Goal: Transaction & Acquisition: Download file/media

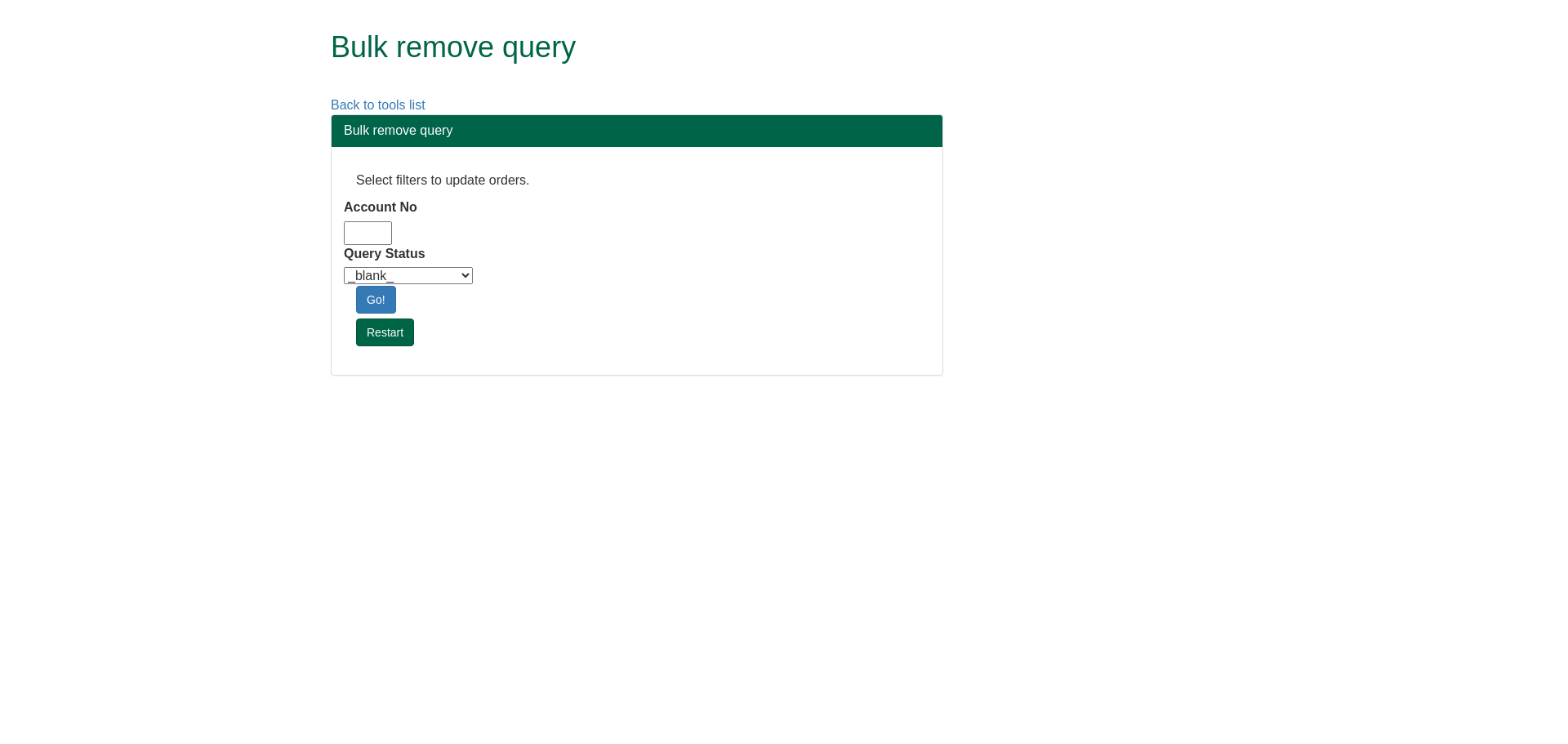
click at [358, 240] on input "Account No" at bounding box center [367, 234] width 48 height 24
type input "adm10"
click at [392, 275] on select "_blank_ Customer Credit_Control Purchasing Internal Other Address High_Value Co…" at bounding box center [408, 276] width 129 height 17
click at [393, 392] on html "Bulk remove query Back to tools list Bulk remove query Select filters to update…" at bounding box center [784, 196] width 1568 height 392
click at [410, 278] on select "_blank_ Customer Credit_Control Purchasing Internal Other Address High_Value Co…" at bounding box center [408, 276] width 129 height 17
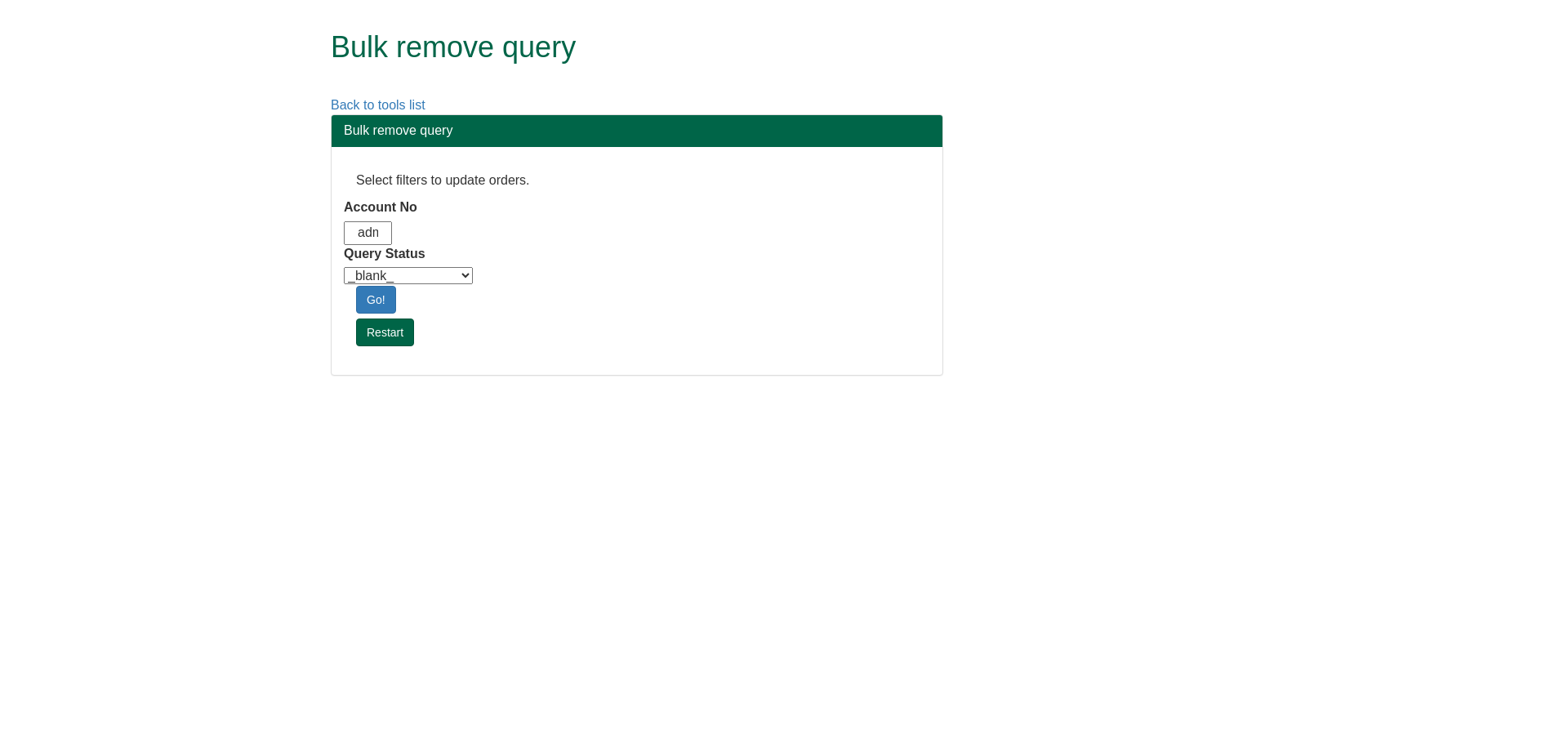
select select "Automation_Check"
click at [344, 267] on select "_blank_ Customer Credit_Control Purchasing Internal Other Address High_Value Co…" at bounding box center [408, 276] width 129 height 17
click at [382, 296] on link "Go!" at bounding box center [376, 300] width 40 height 28
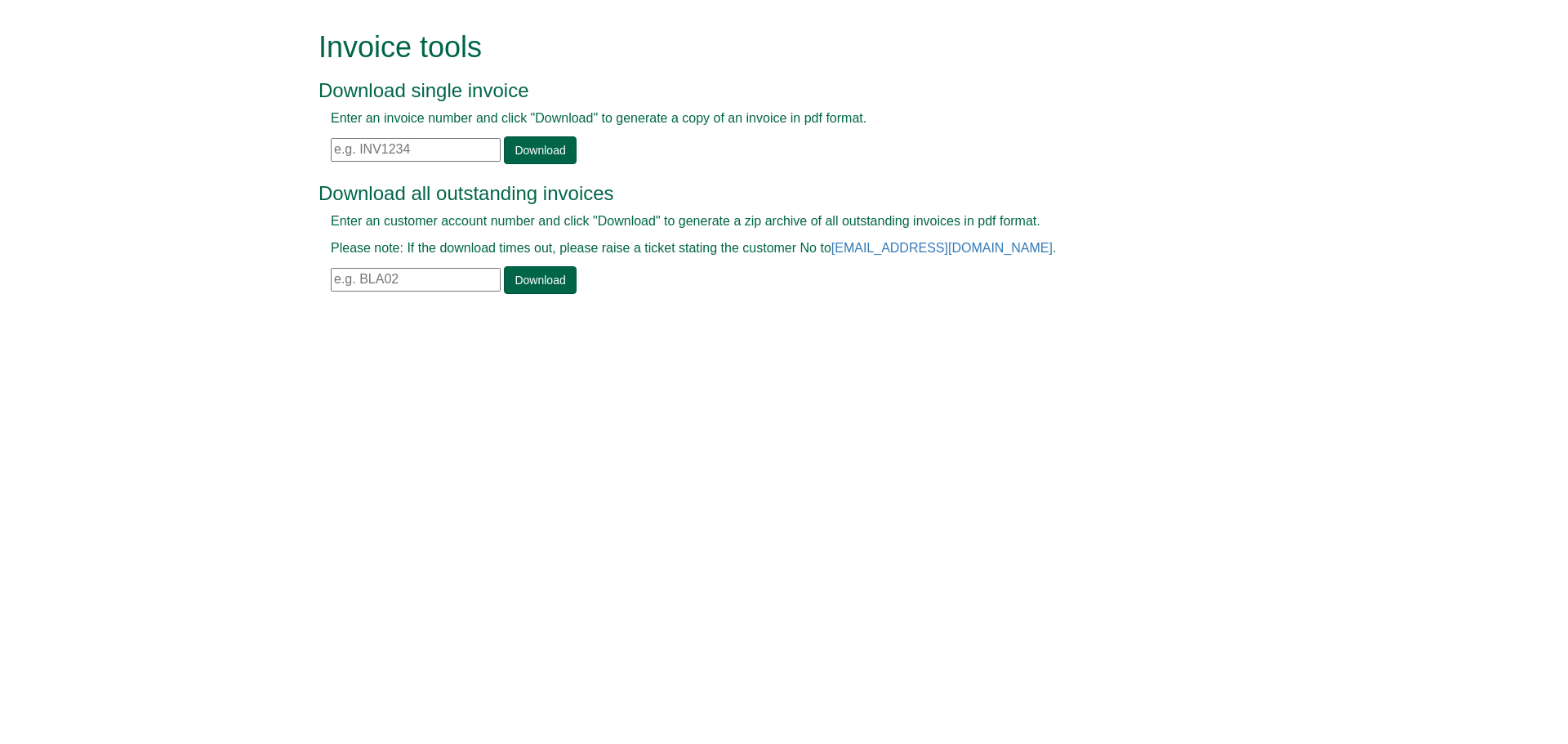
click at [413, 150] on input "text" at bounding box center [415, 150] width 170 height 24
drag, startPoint x: 345, startPoint y: 149, endPoint x: 390, endPoint y: 148, distance: 45.0
click at [345, 149] on input "text" at bounding box center [415, 150] width 170 height 24
paste input "INV1308086"
click at [509, 150] on link "Download" at bounding box center [539, 150] width 72 height 28
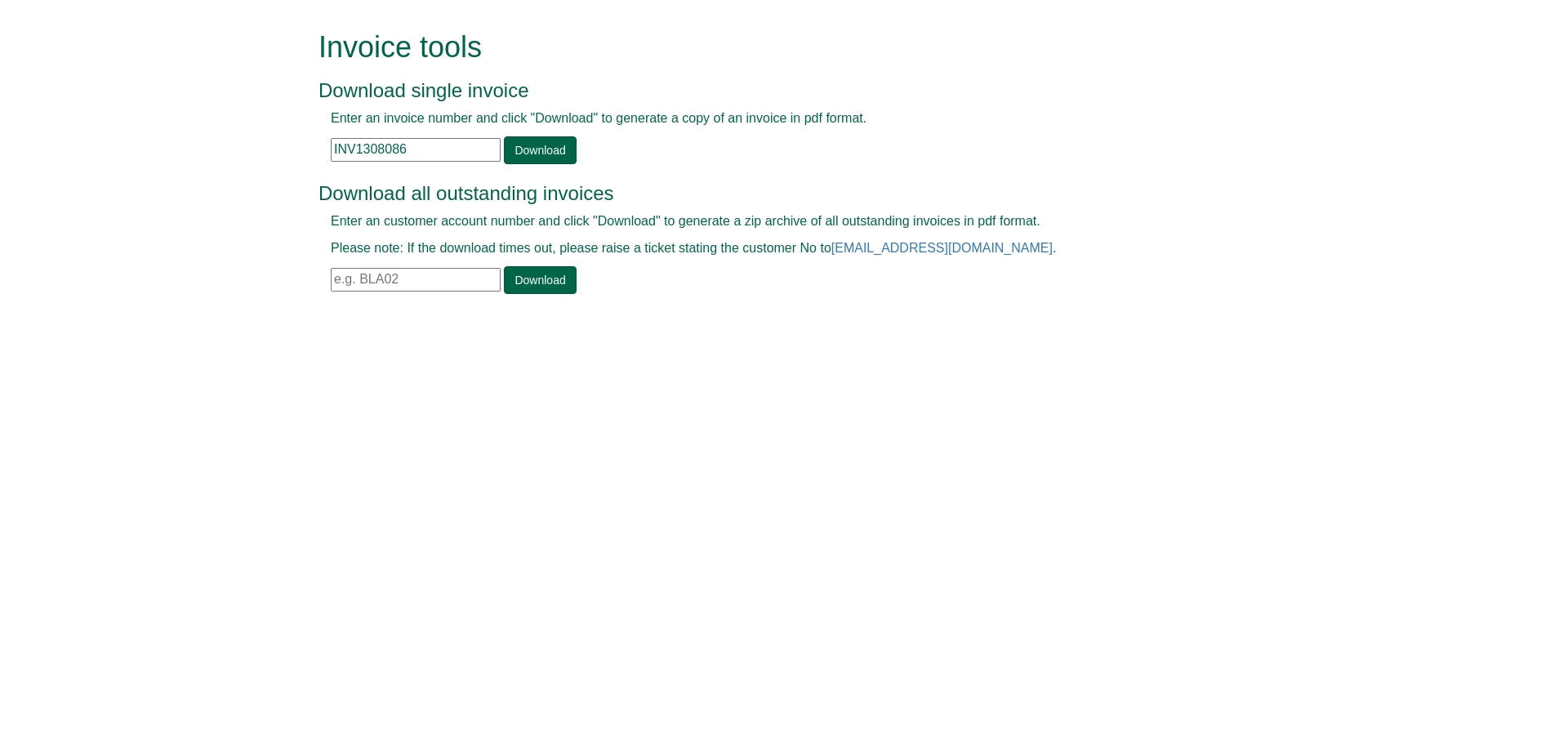
drag, startPoint x: 418, startPoint y: 141, endPoint x: 226, endPoint y: 141, distance: 192.0
click at [230, 144] on form "Invoice tools Download single invoice Enter an invoice number and click "Downlo…" at bounding box center [784, 164] width 1568 height 328
paste input "24702"
click at [558, 162] on link "Download" at bounding box center [539, 150] width 72 height 28
drag, startPoint x: 414, startPoint y: 152, endPoint x: 247, endPoint y: 146, distance: 167.1
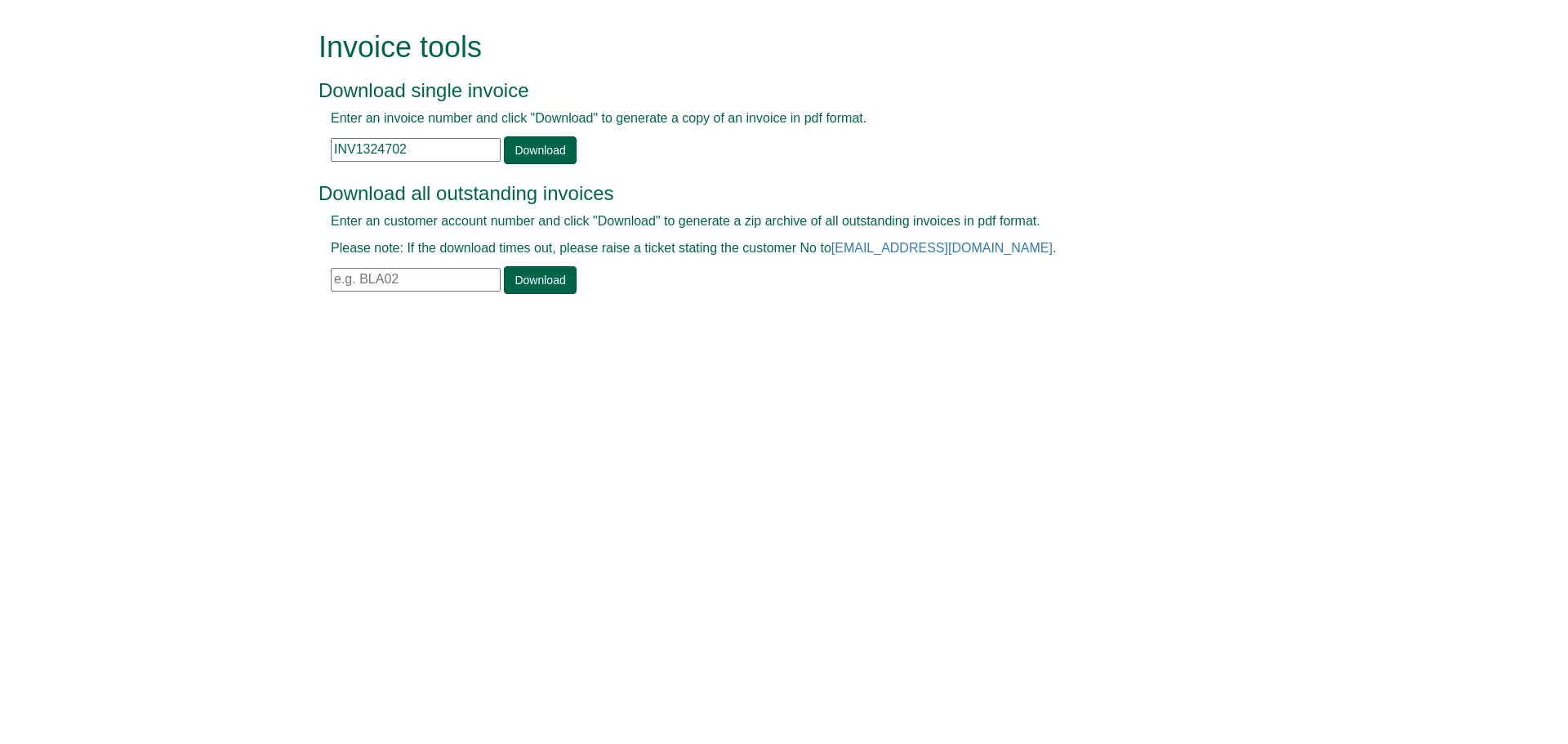
click at [248, 146] on form "Invoice tools Download single invoice Enter an invoice number and click "Downlo…" at bounding box center [784, 164] width 1568 height 328
paste input "33160"
click at [559, 146] on link "Download" at bounding box center [539, 150] width 72 height 28
click at [399, 160] on input "INV1333160" at bounding box center [415, 150] width 170 height 24
drag, startPoint x: 414, startPoint y: 162, endPoint x: 332, endPoint y: 152, distance: 82.6
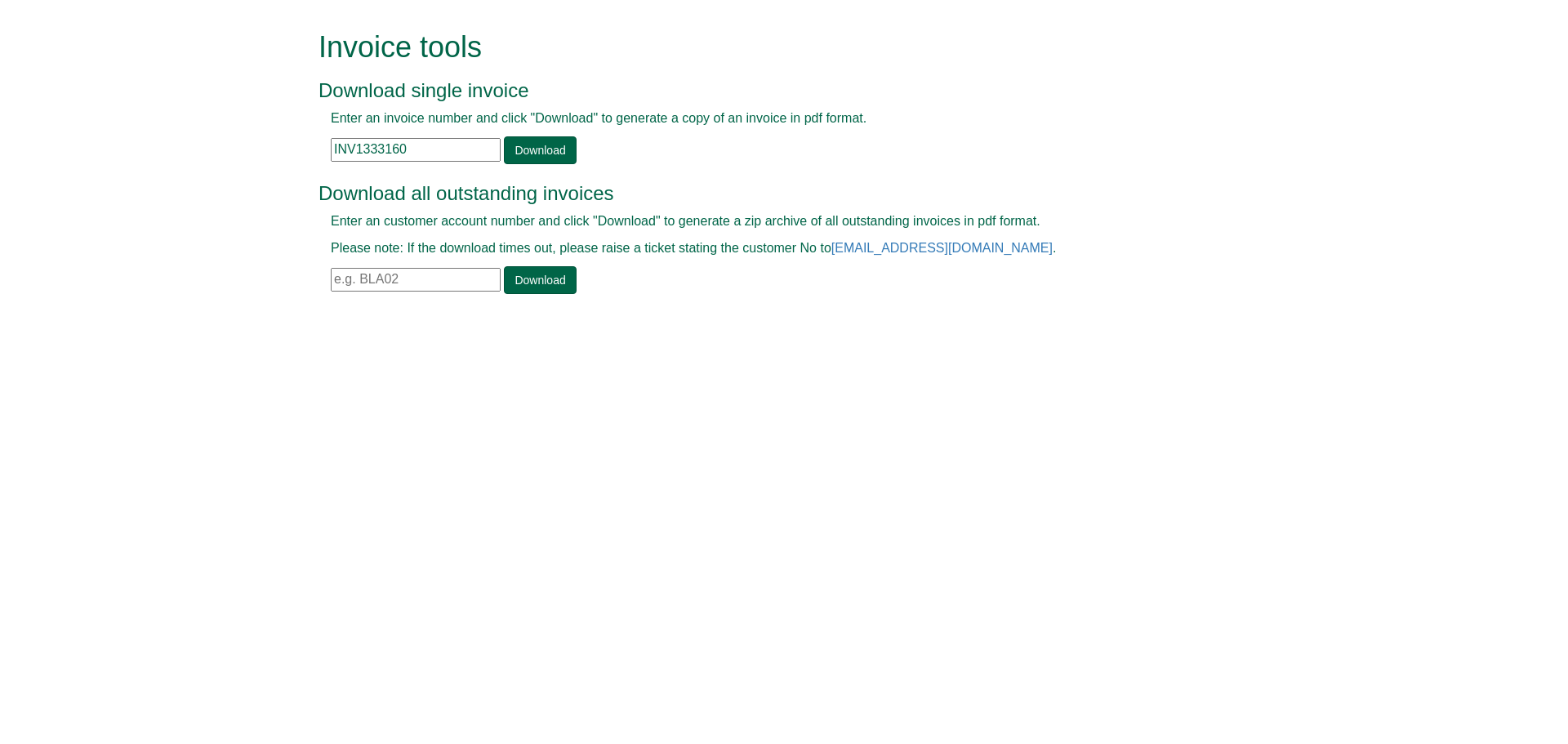
click at [332, 152] on div "Enter an invoice number and click "Download" to generate a copy of an invoice i…" at bounding box center [765, 136] width 894 height 55
click at [454, 146] on input "INV1333160" at bounding box center [415, 150] width 170 height 24
click at [412, 150] on input "INV1333160" at bounding box center [415, 150] width 170 height 24
click at [404, 157] on input "INV1333160" at bounding box center [415, 150] width 170 height 24
drag, startPoint x: 425, startPoint y: 152, endPoint x: 455, endPoint y: 131, distance: 36.6
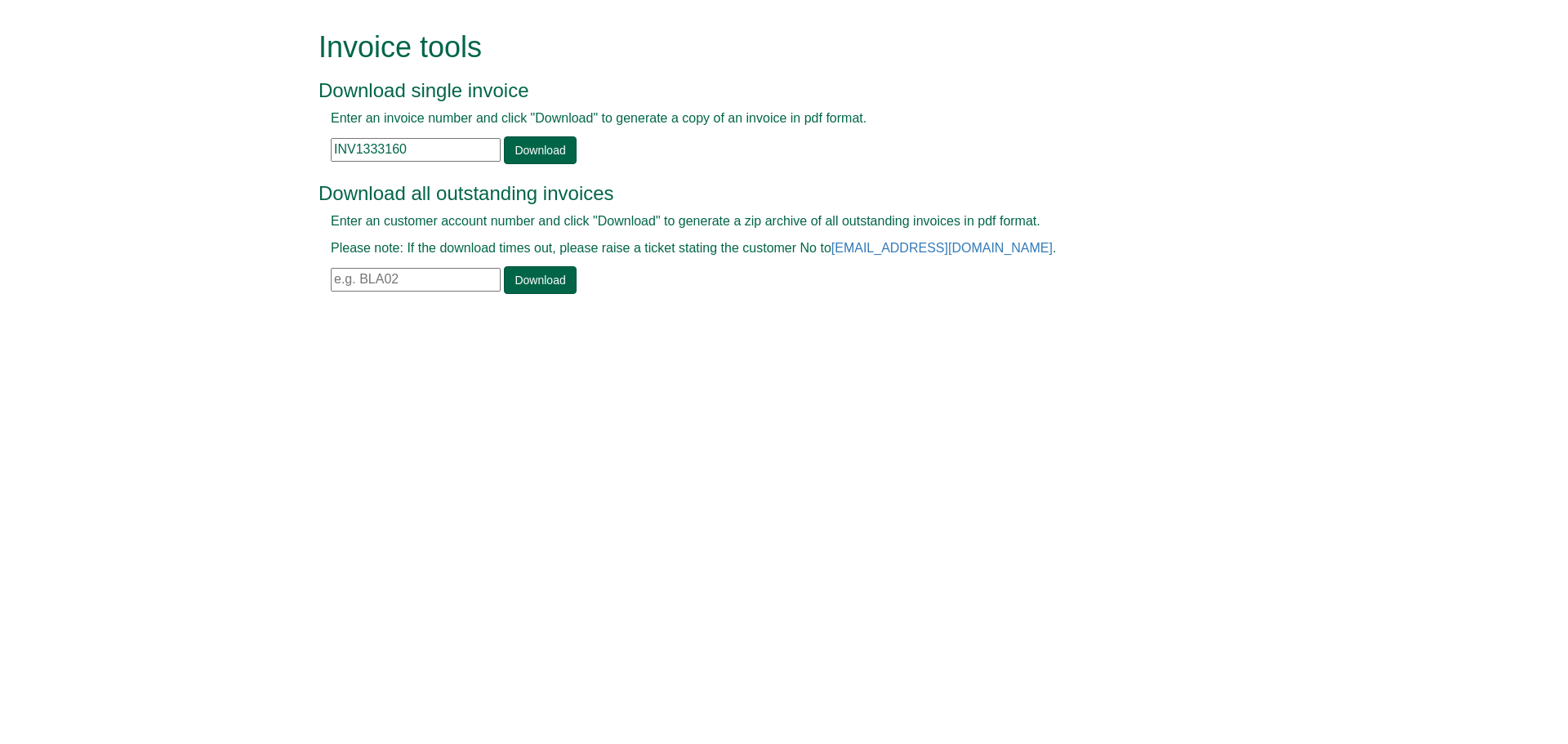
click at [341, 139] on input "INV1333160" at bounding box center [415, 150] width 170 height 24
paste input "INV1362118"
click at [348, 154] on input "IINV1362118" at bounding box center [415, 150] width 170 height 24
click at [341, 142] on input "IINV1362118" at bounding box center [415, 150] width 170 height 24
type input "INV1362118"
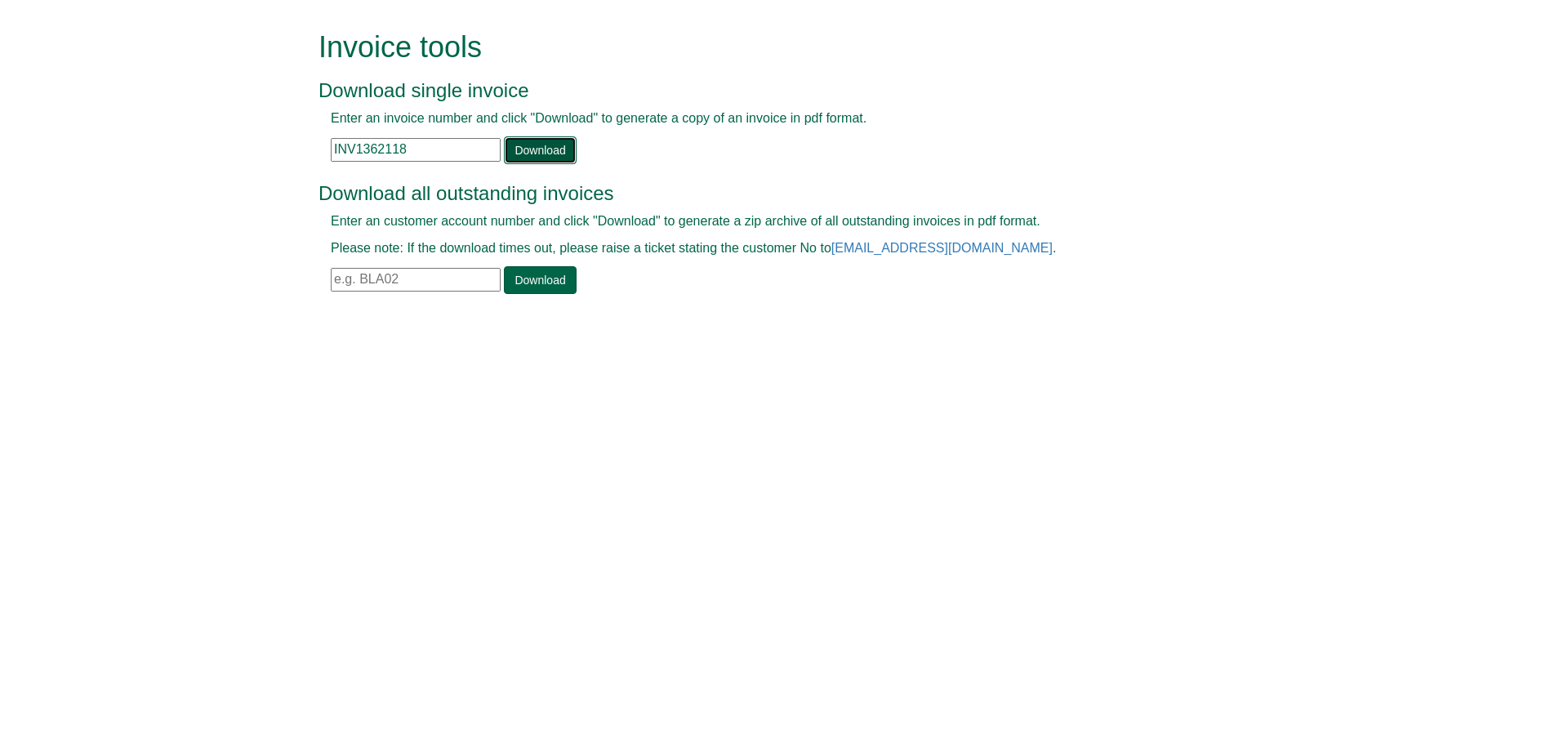
click at [522, 152] on link "Download" at bounding box center [539, 150] width 72 height 28
